Goal: Task Accomplishment & Management: Manage account settings

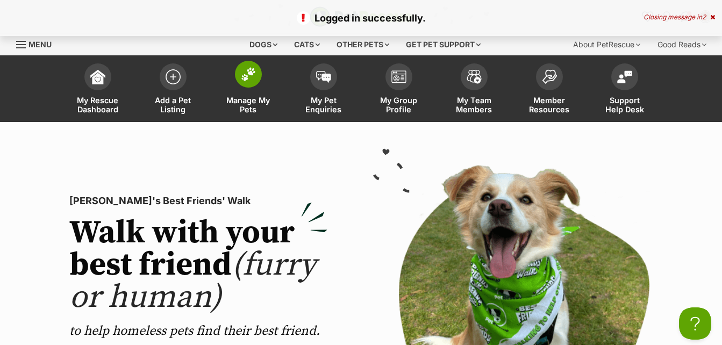
click at [251, 78] on img at bounding box center [248, 74] width 15 height 14
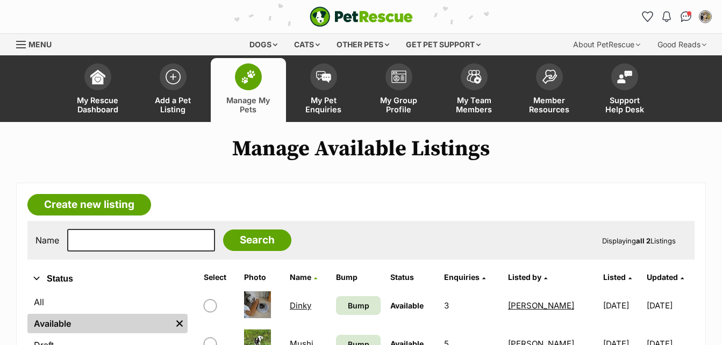
click at [292, 304] on link "Dinky" at bounding box center [301, 305] width 22 height 10
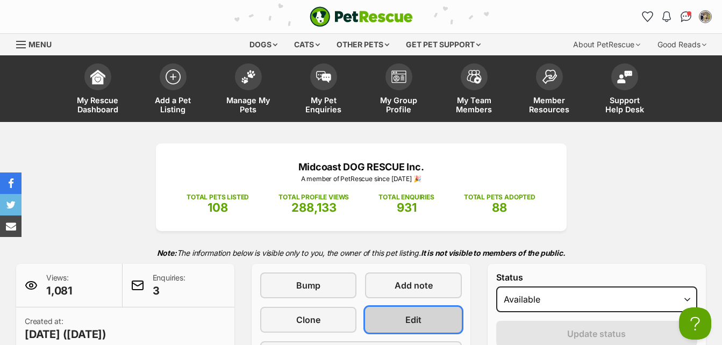
click at [408, 317] on span "Edit" at bounding box center [413, 319] width 16 height 13
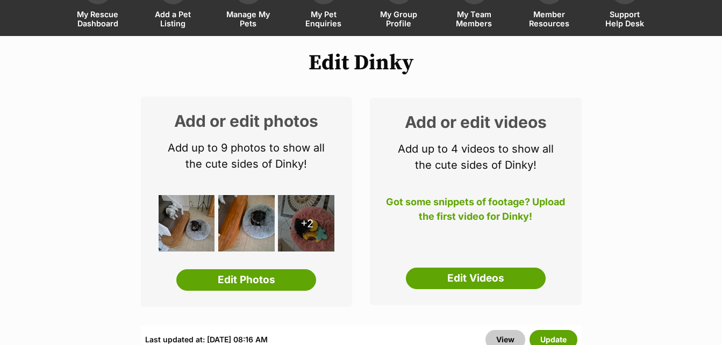
scroll to position [136, 0]
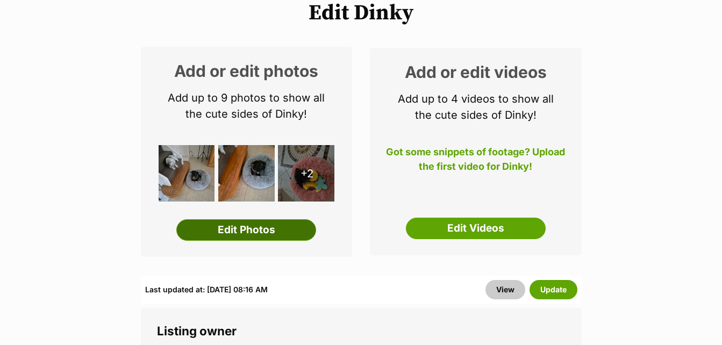
click at [264, 229] on link "Edit Photos" at bounding box center [246, 230] width 140 height 22
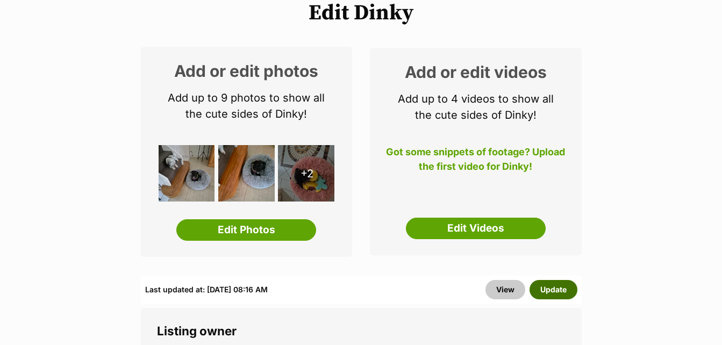
click at [559, 289] on button "Update" at bounding box center [553, 289] width 48 height 19
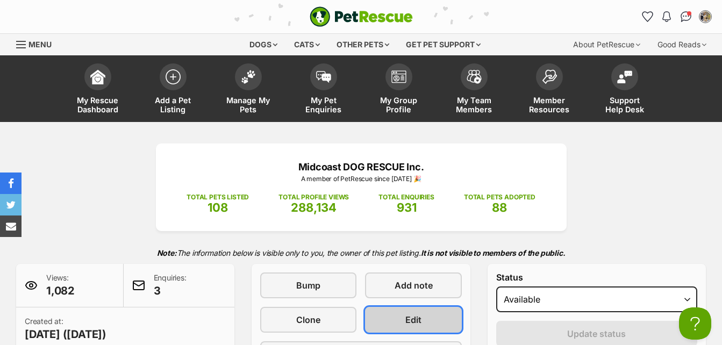
click at [418, 316] on span "Edit" at bounding box center [413, 319] width 16 height 13
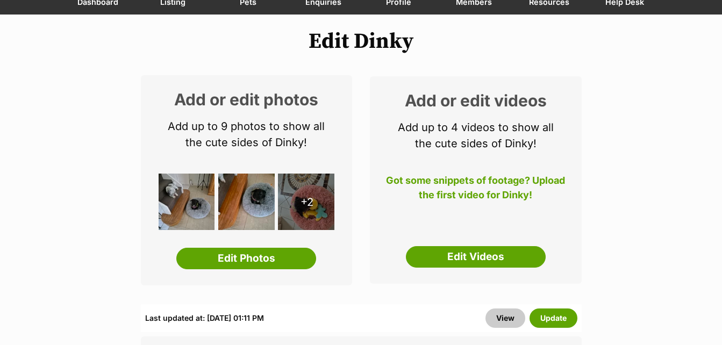
scroll to position [151, 0]
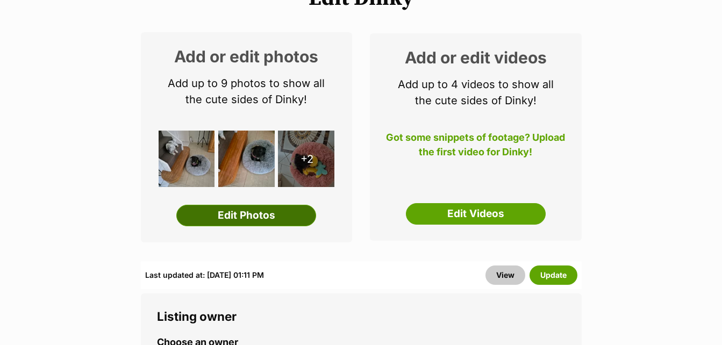
click at [264, 215] on link "Edit Photos" at bounding box center [246, 216] width 140 height 22
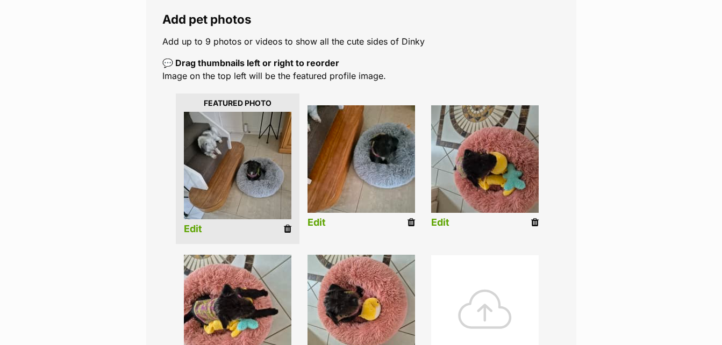
scroll to position [179, 0]
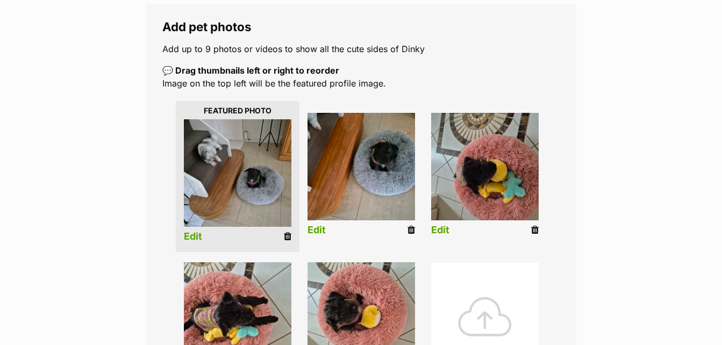
click at [194, 237] on link "Edit" at bounding box center [193, 236] width 18 height 11
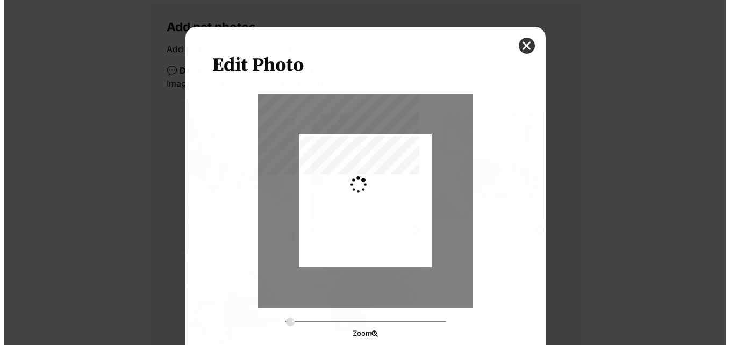
scroll to position [0, 0]
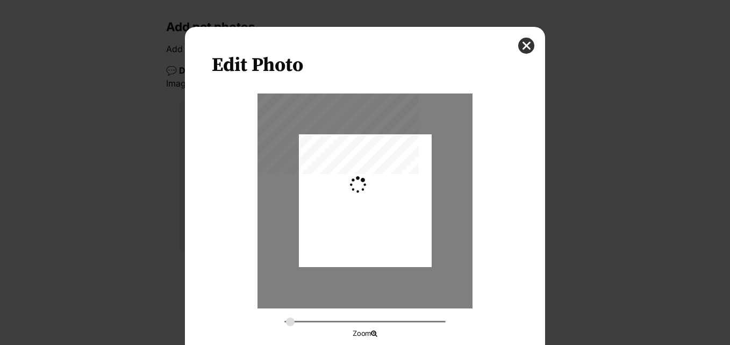
type input "0.2744"
click at [521, 46] on button "close" at bounding box center [526, 46] width 16 height 16
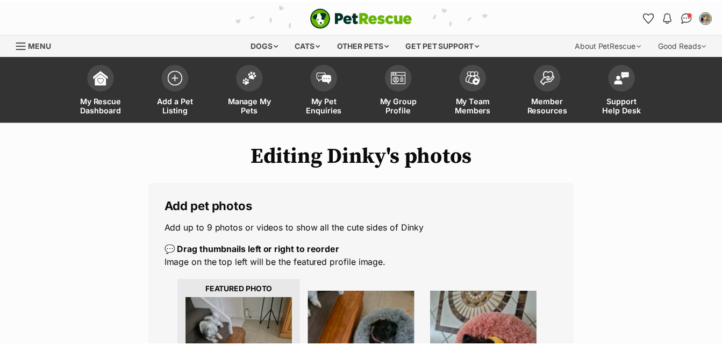
scroll to position [179, 0]
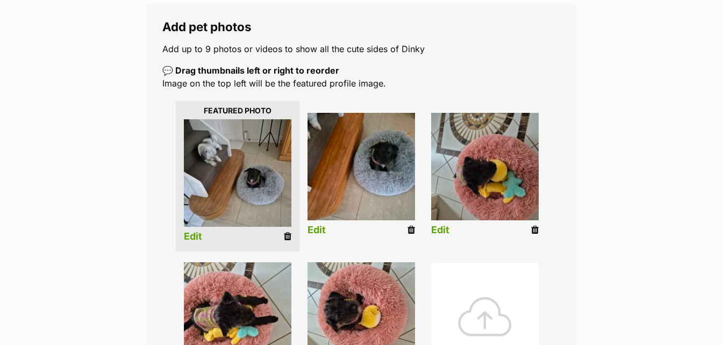
click at [380, 157] on img at bounding box center [361, 167] width 108 height 108
click at [322, 232] on link "Edit" at bounding box center [316, 230] width 18 height 11
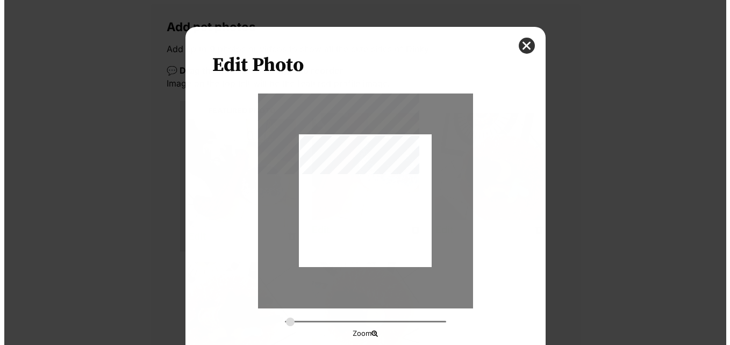
scroll to position [0, 0]
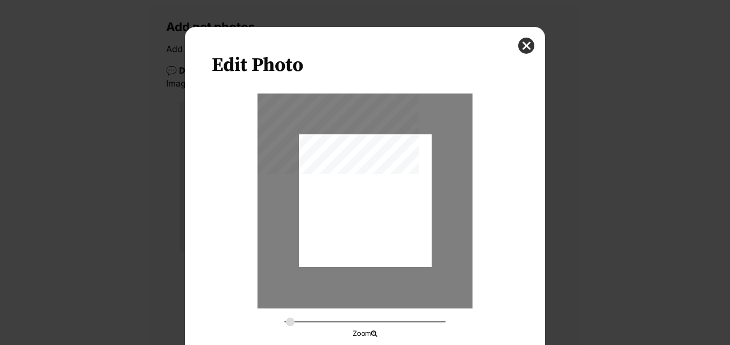
type input "0.2744"
click at [525, 44] on button "close" at bounding box center [526, 46] width 16 height 16
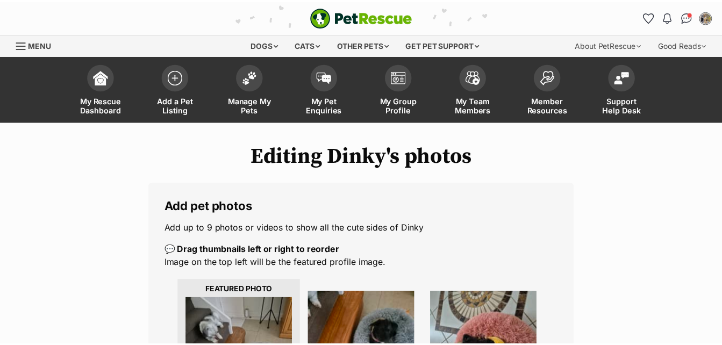
scroll to position [179, 0]
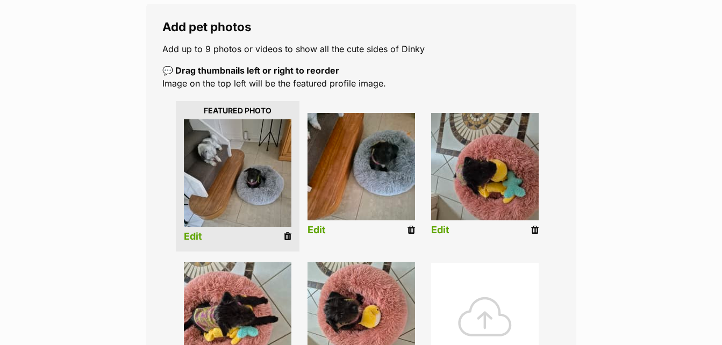
click at [411, 232] on icon at bounding box center [411, 230] width 8 height 10
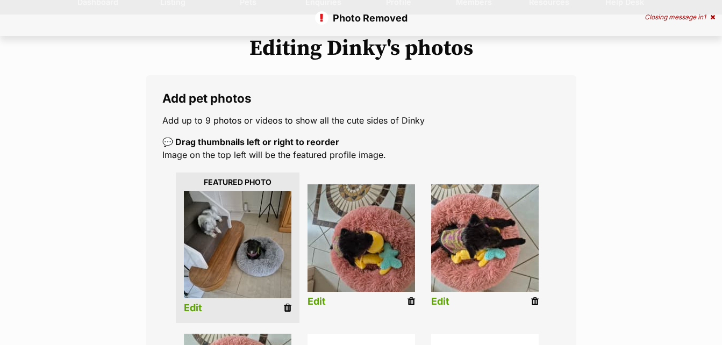
scroll to position [129, 0]
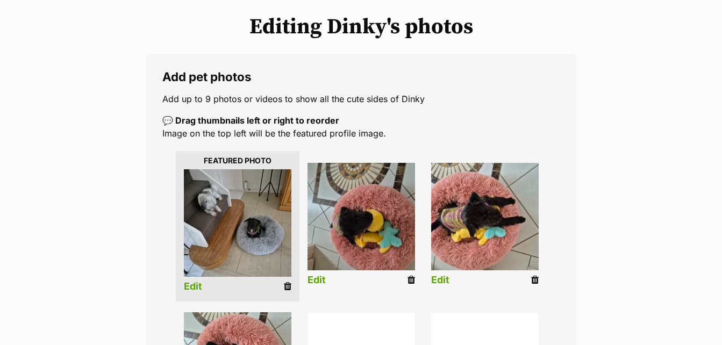
click at [375, 224] on img at bounding box center [361, 217] width 108 height 108
click at [411, 278] on icon at bounding box center [411, 280] width 8 height 10
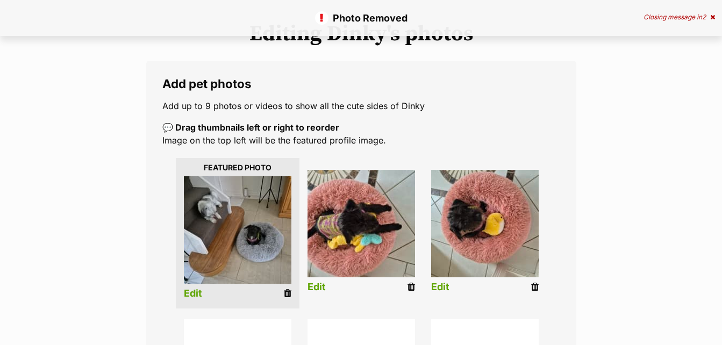
scroll to position [158, 0]
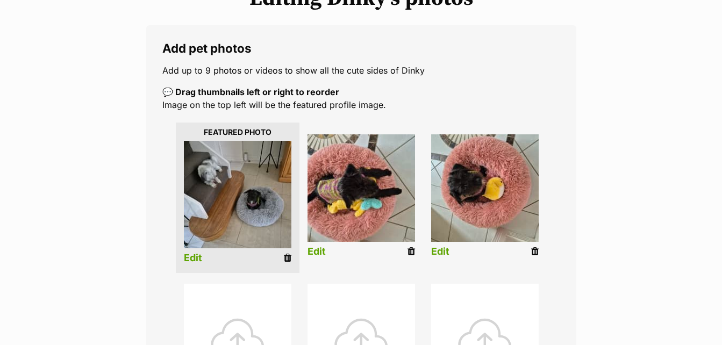
click at [410, 253] on icon at bounding box center [411, 252] width 8 height 10
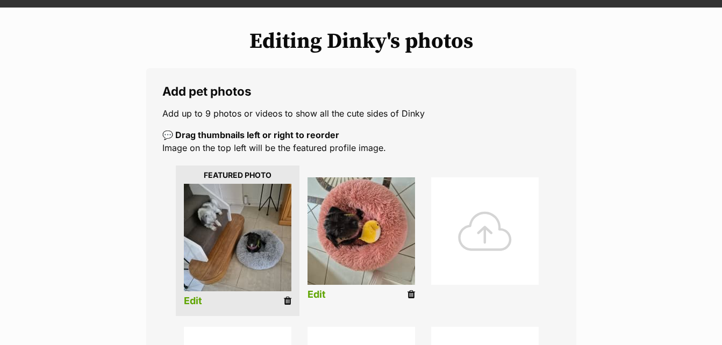
scroll to position [144, 0]
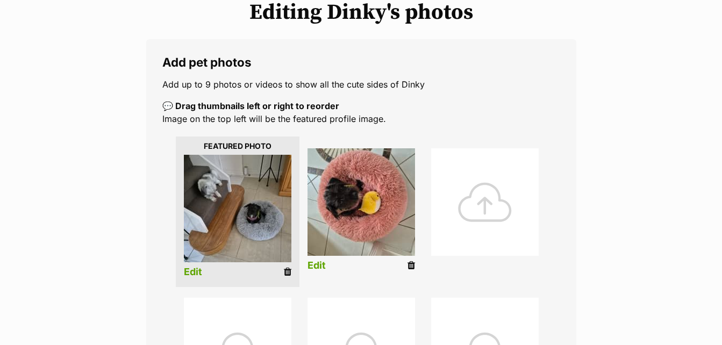
drag, startPoint x: 411, startPoint y: 264, endPoint x: 413, endPoint y: 47, distance: 217.2
click at [411, 264] on icon at bounding box center [411, 266] width 8 height 10
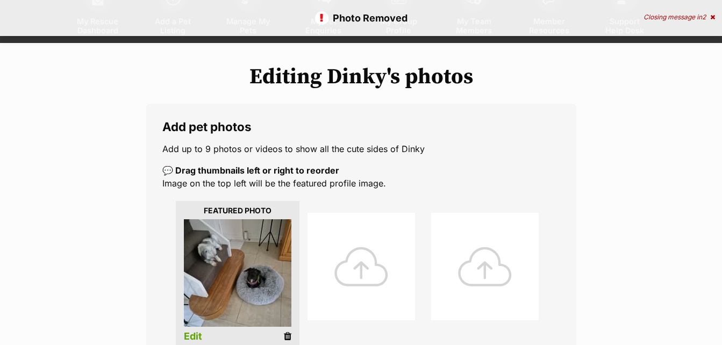
scroll to position [179, 0]
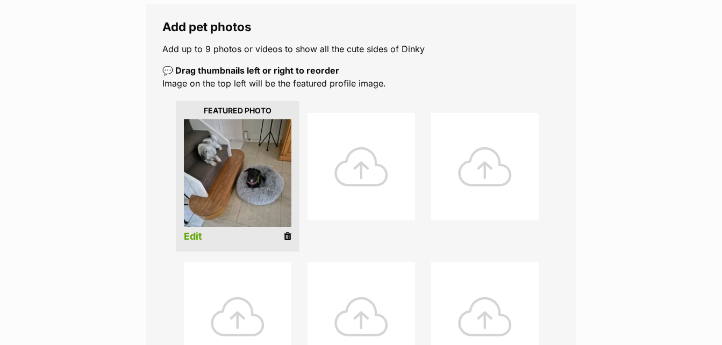
click at [353, 171] on div at bounding box center [361, 167] width 108 height 108
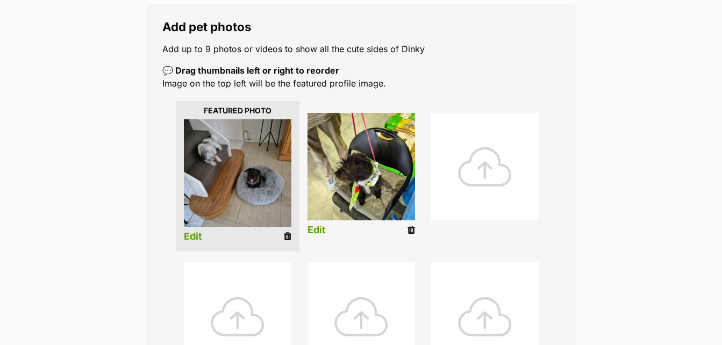
click at [411, 230] on icon at bounding box center [411, 230] width 8 height 10
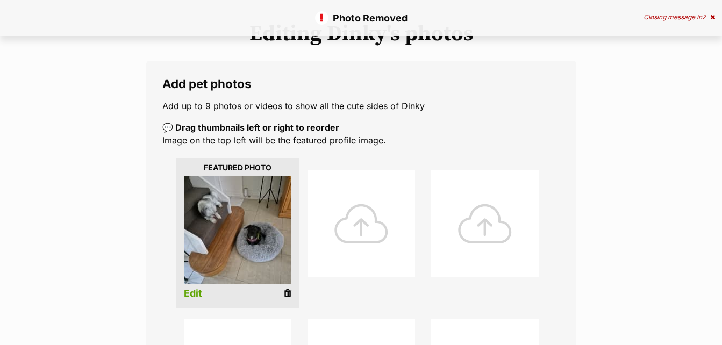
scroll to position [165, 0]
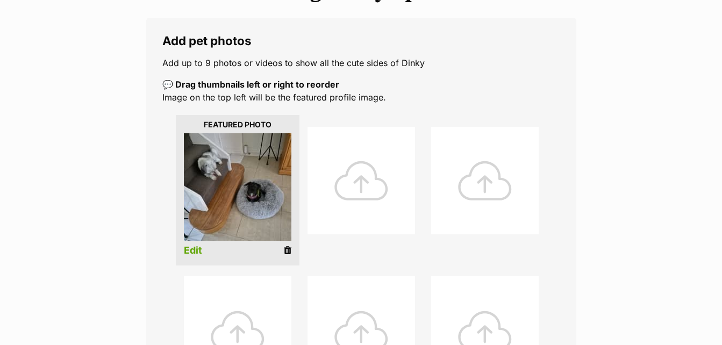
click at [364, 182] on div at bounding box center [361, 181] width 108 height 108
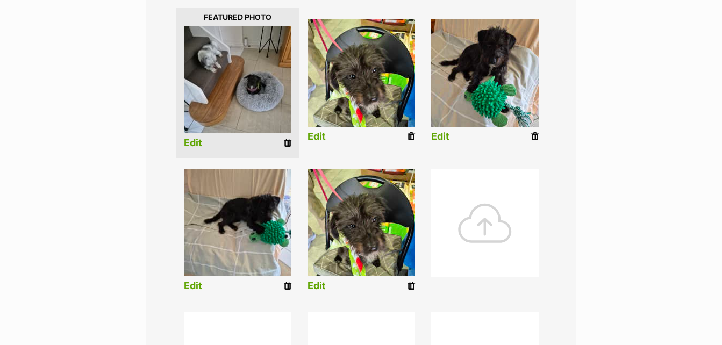
scroll to position [308, 0]
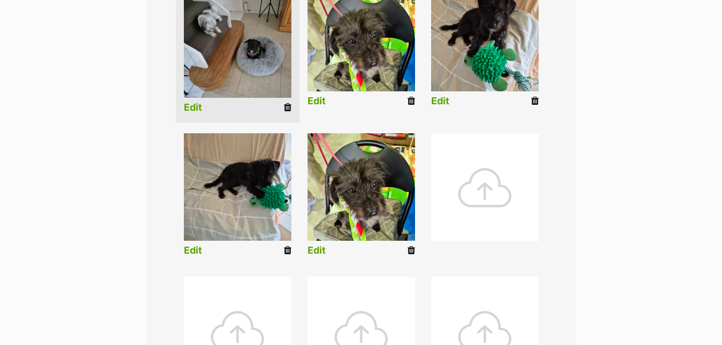
click at [411, 251] on icon at bounding box center [411, 251] width 8 height 10
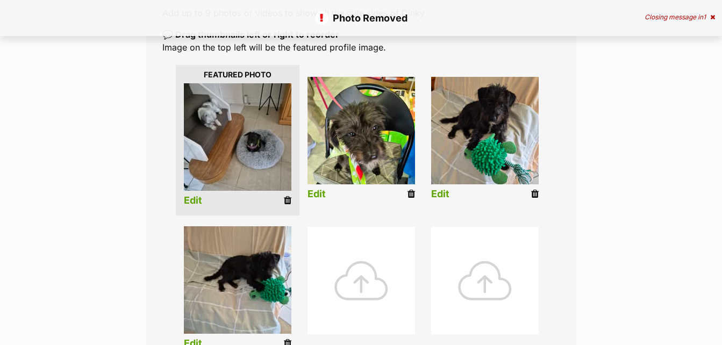
scroll to position [251, 0]
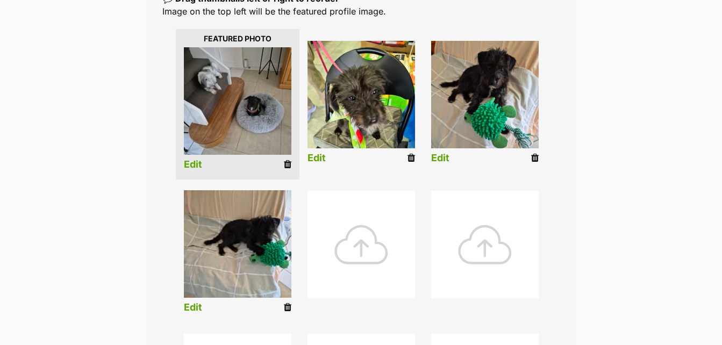
click at [359, 237] on div at bounding box center [361, 245] width 108 height 108
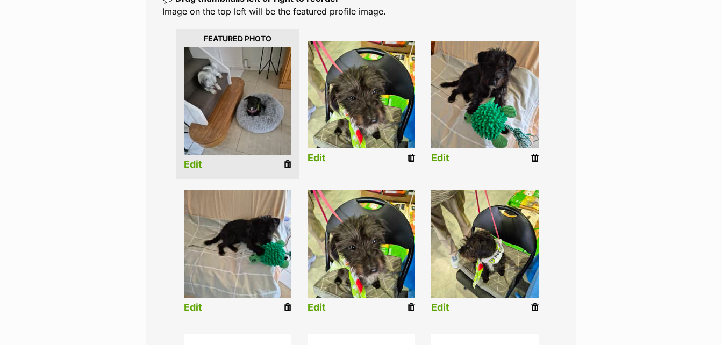
drag, startPoint x: 411, startPoint y: 306, endPoint x: 418, endPoint y: 48, distance: 258.7
click at [411, 306] on icon at bounding box center [411, 308] width 8 height 10
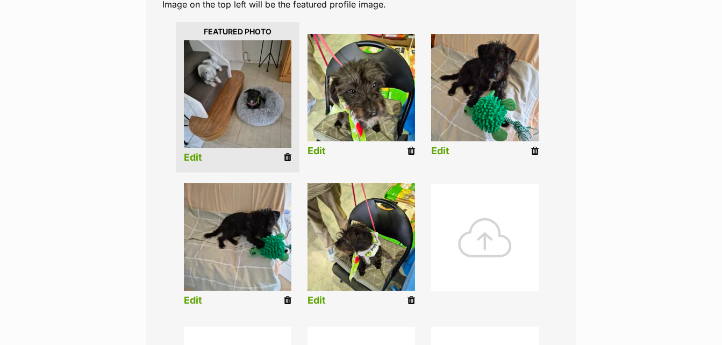
scroll to position [237, 0]
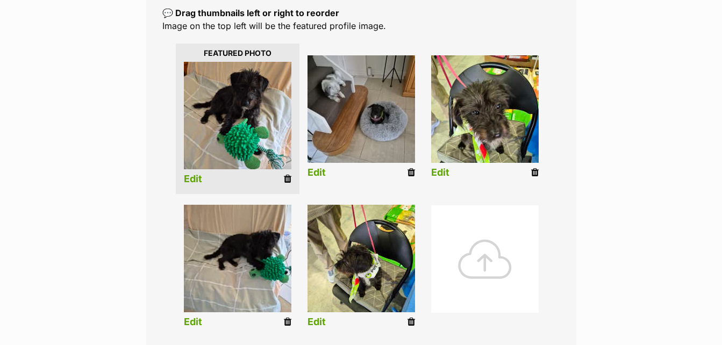
click at [486, 263] on div at bounding box center [485, 259] width 108 height 108
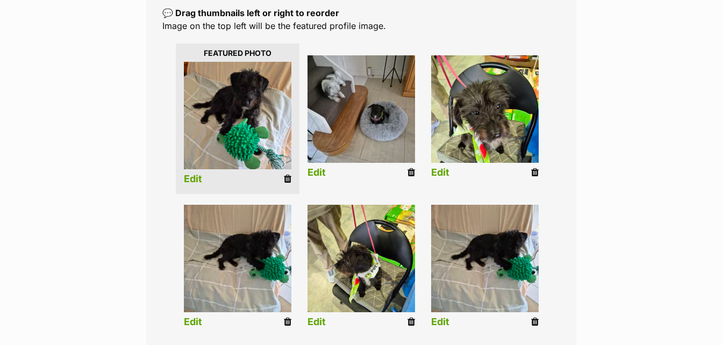
drag, startPoint x: 534, startPoint y: 322, endPoint x: 416, endPoint y: 45, distance: 301.0
click at [534, 322] on icon at bounding box center [535, 322] width 8 height 10
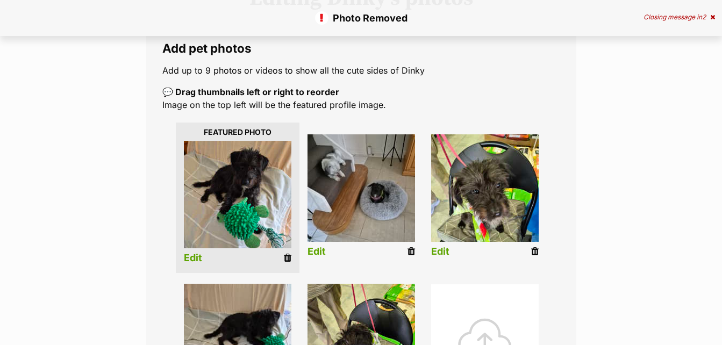
scroll to position [208, 0]
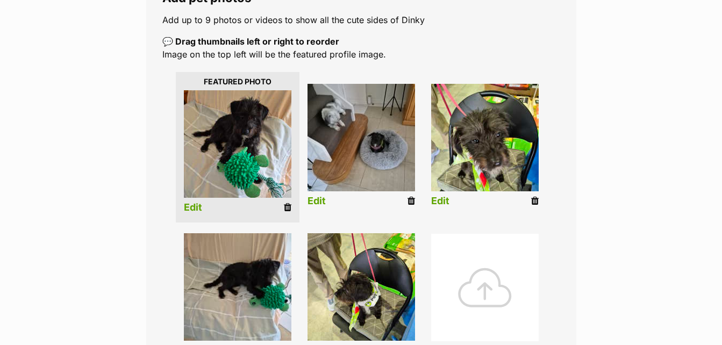
click at [492, 295] on div at bounding box center [485, 288] width 108 height 108
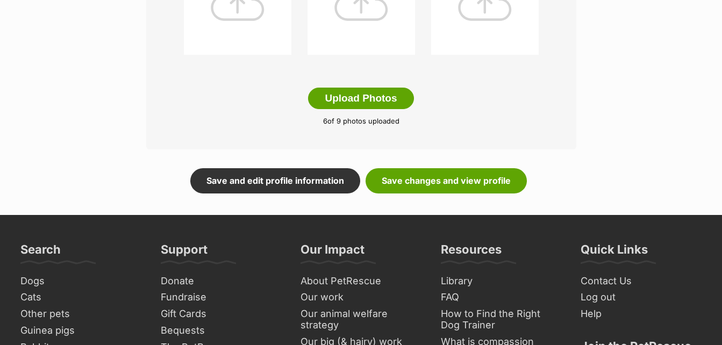
scroll to position [659, 0]
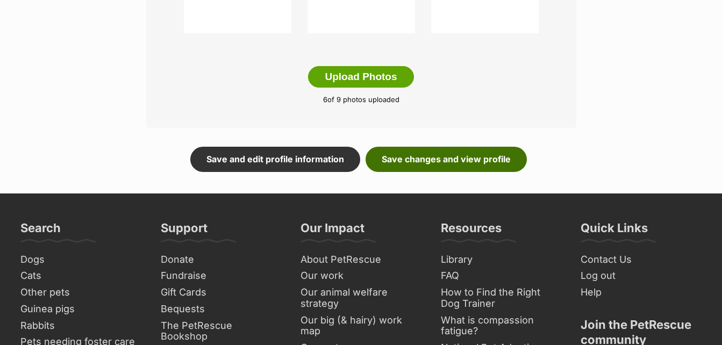
click at [462, 159] on link "Save changes and view profile" at bounding box center [446, 159] width 161 height 25
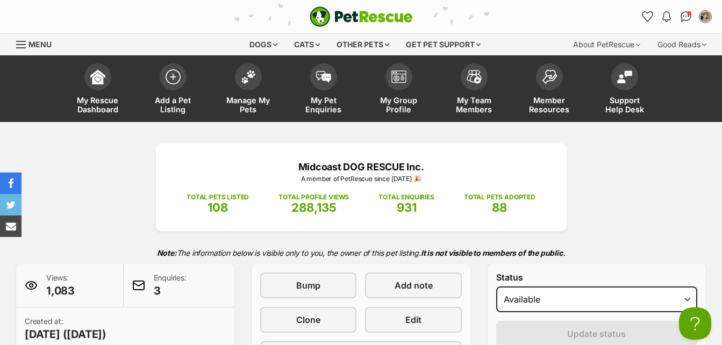
click at [27, 40] on link "Menu" at bounding box center [37, 43] width 43 height 19
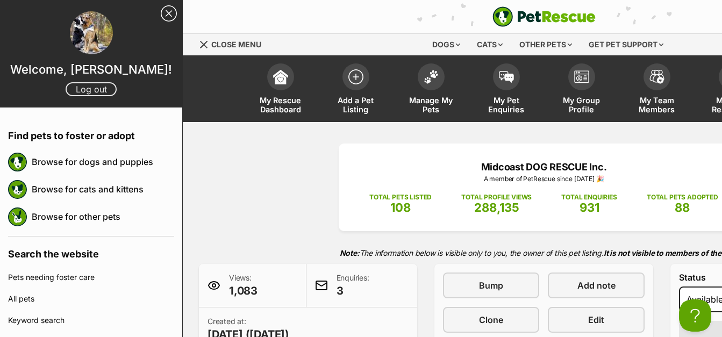
click at [91, 88] on link "Log out" at bounding box center [91, 89] width 51 height 14
